Goal: Check status: Check status

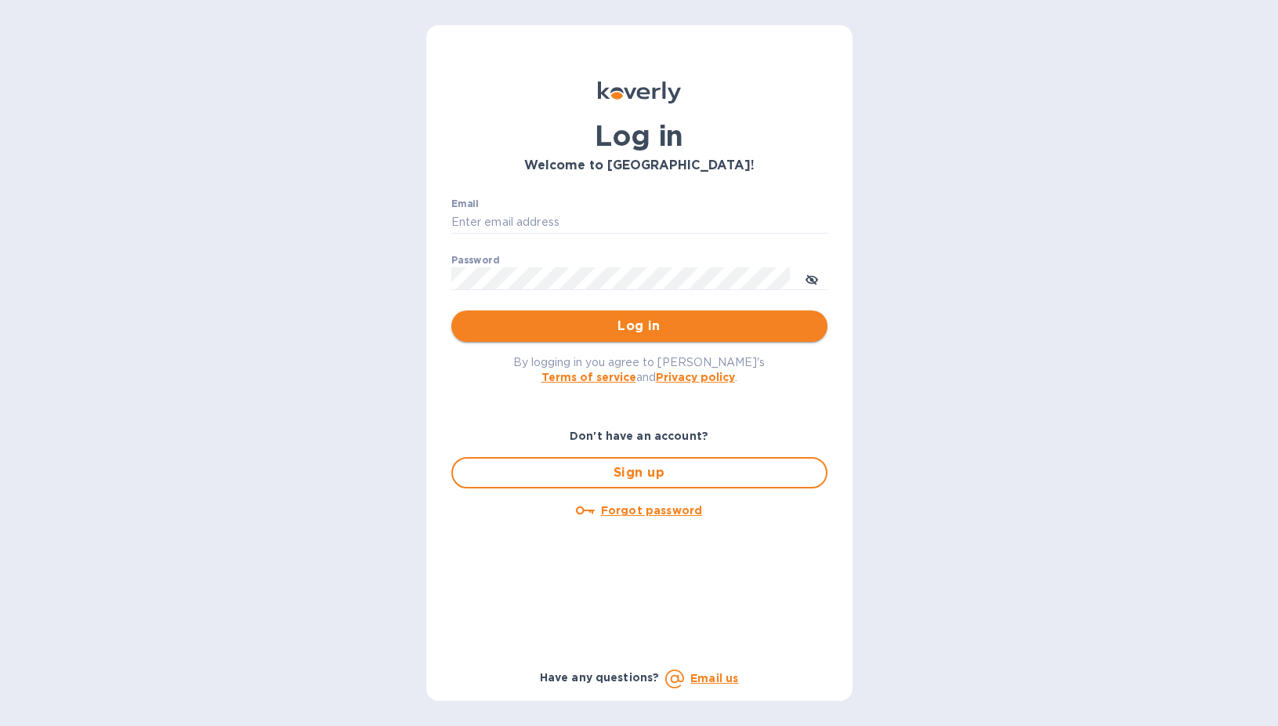
type input "sgupta@ardentgloballogistics.com"
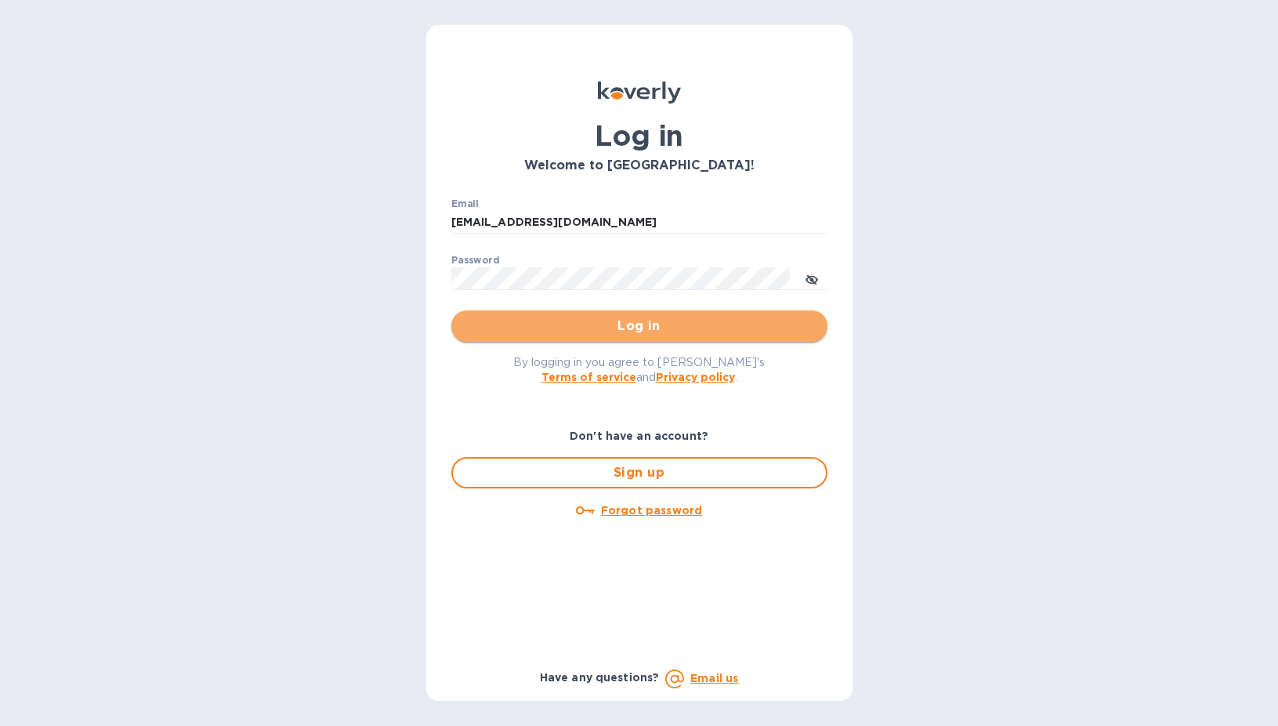
click at [573, 327] on span "Log in" at bounding box center [639, 326] width 351 height 19
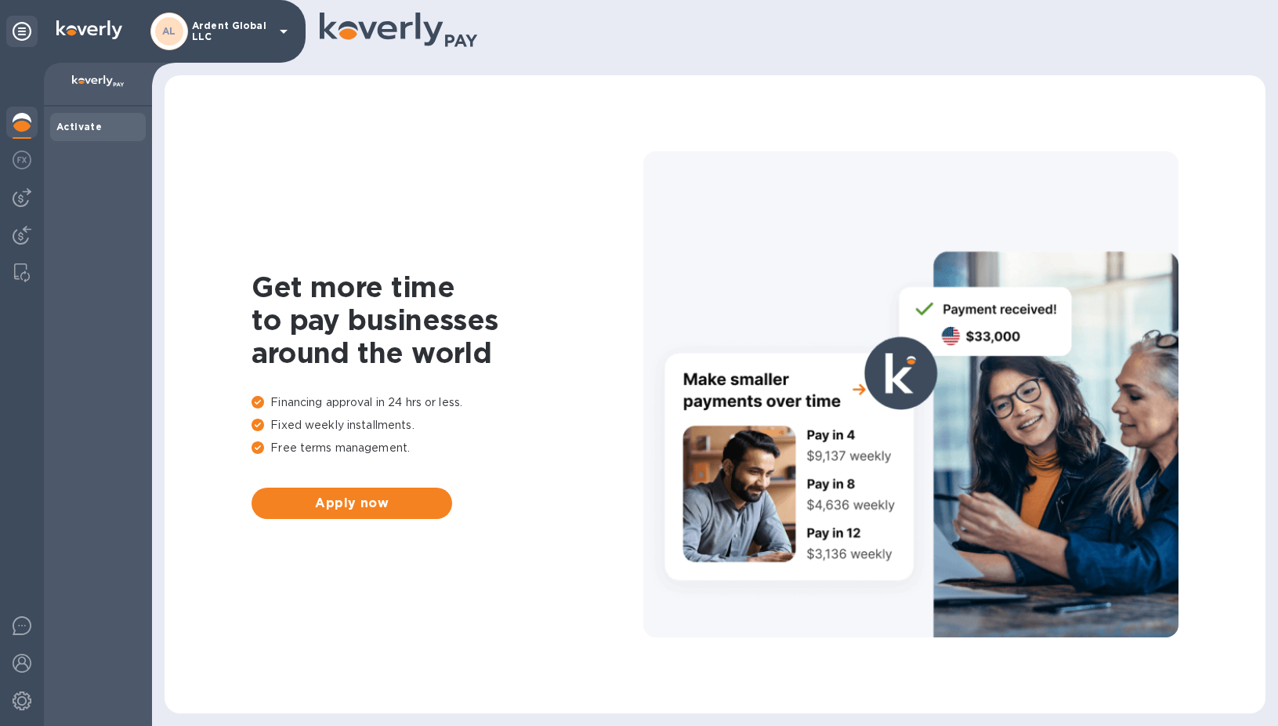
click at [21, 219] on div at bounding box center [22, 394] width 44 height 663
click at [15, 251] on div at bounding box center [21, 236] width 31 height 34
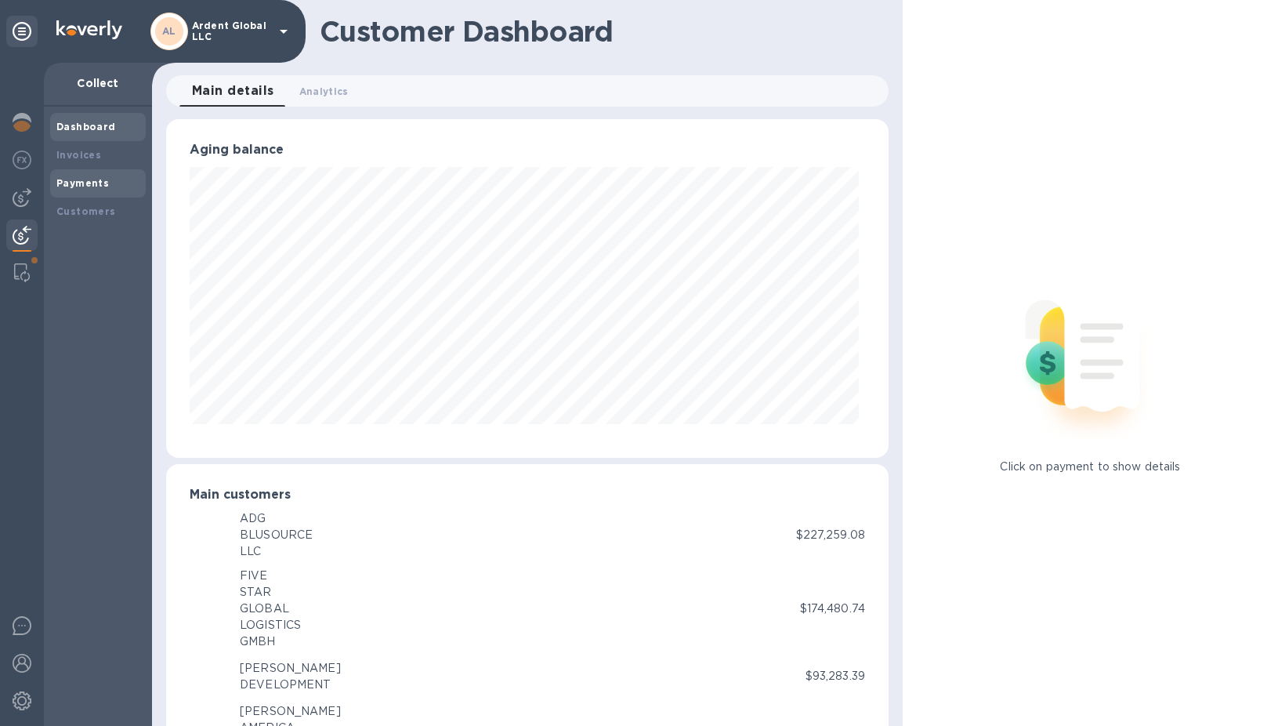
scroll to position [783288, 782910]
click at [85, 186] on b "Payments" at bounding box center [82, 183] width 53 height 12
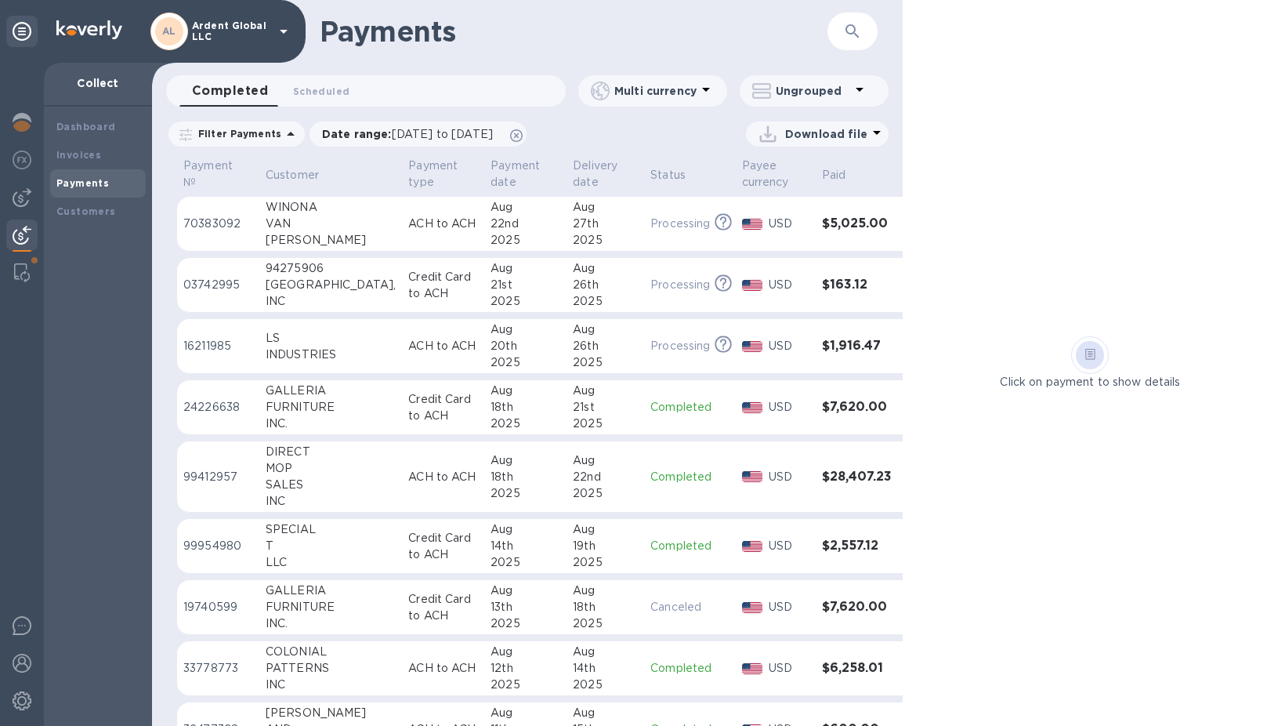
click at [420, 407] on p "Credit Card to ACH" at bounding box center [443, 407] width 70 height 33
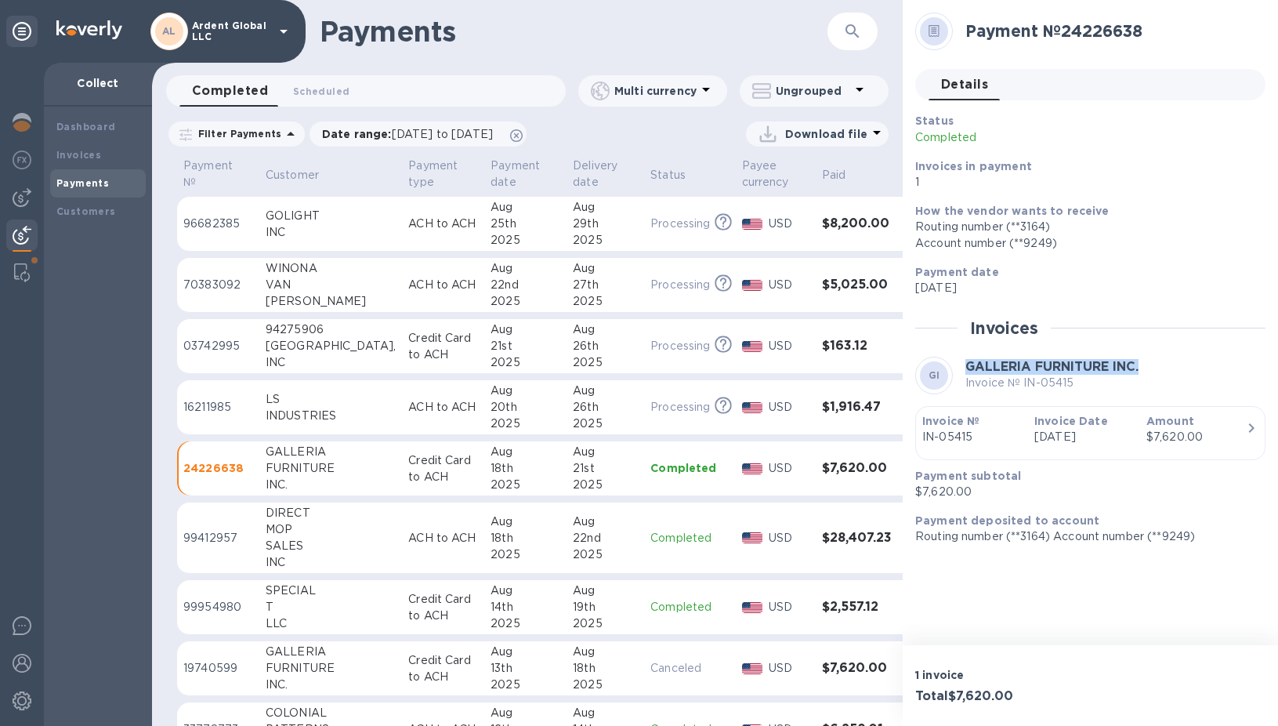
drag, startPoint x: 1174, startPoint y: 364, endPoint x: 964, endPoint y: 359, distance: 210.1
click at [964, 359] on div "GI GALLERIA FURNITURE INC. Invoice № IN-05415" at bounding box center [1090, 376] width 350 height 38
copy b "GALLERIA FURNITURE INC."
click at [739, 527] on div "USD" at bounding box center [776, 538] width 74 height 23
click at [302, 530] on div "MOP" at bounding box center [331, 529] width 130 height 16
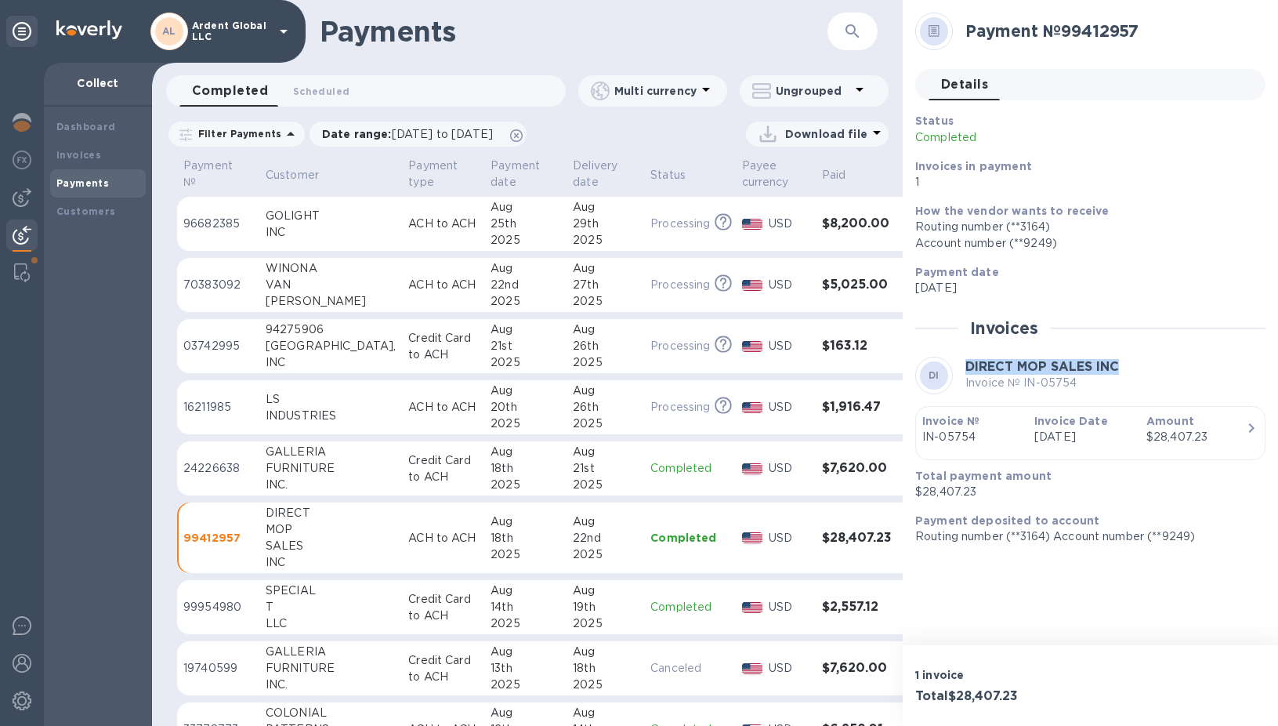
drag, startPoint x: 1160, startPoint y: 362, endPoint x: 948, endPoint y: 364, distance: 211.6
click at [948, 364] on div "DI DIRECT MOP SALES INC Invoice № IN-05754" at bounding box center [1090, 376] width 350 height 38
copy b "DIRECT MOP SALES INC"
